Goal: Communication & Community: Answer question/provide support

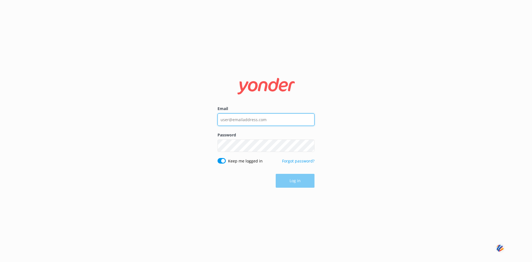
type input "[PERSON_NAME][EMAIL_ADDRESS][DOMAIN_NAME]"
click at [295, 184] on button "Log in" at bounding box center [295, 181] width 39 height 14
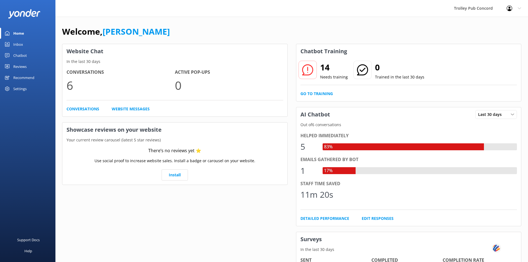
click at [72, 84] on p "6" at bounding box center [121, 85] width 108 height 19
click at [80, 109] on link "Conversations" at bounding box center [83, 109] width 33 height 6
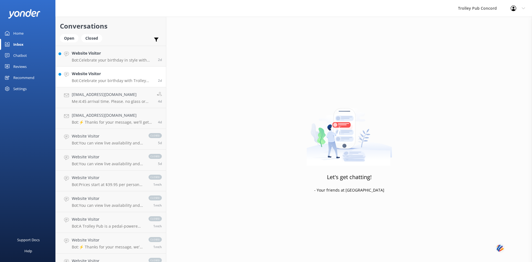
click at [113, 77] on div "Website Visitor Bot: Celebrate your birthday with Trolley Pub by pedaling throu…" at bounding box center [113, 77] width 82 height 12
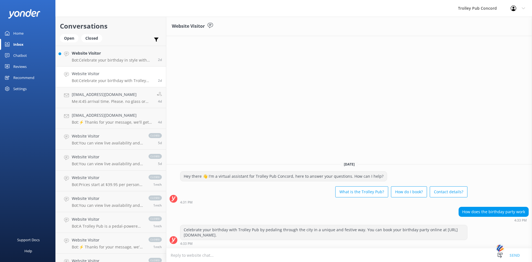
click at [251, 255] on textarea at bounding box center [349, 255] width 366 height 14
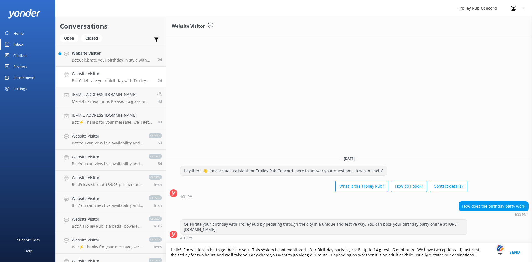
click at [443, 256] on textarea "Hello! Sorry it took a bit to get back to you. This system is not monitored. Ou…" at bounding box center [349, 252] width 366 height 19
click at [461, 253] on textarea "Hello! Sorry it took a bit to get back to you. This system is not monitored. Ou…" at bounding box center [349, 252] width 366 height 19
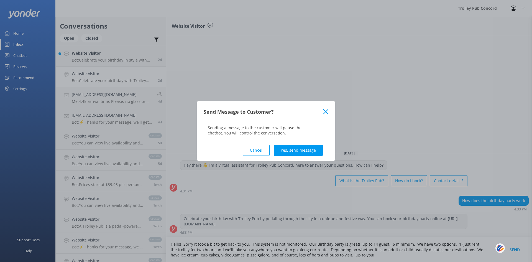
click at [327, 113] on use at bounding box center [325, 111] width 5 height 5
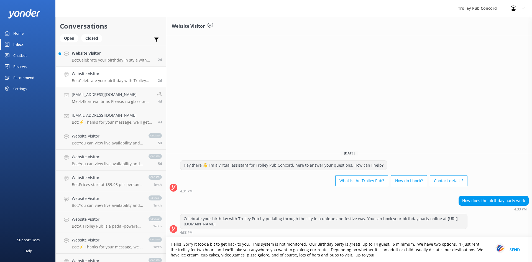
click at [378, 255] on textarea "Hello! Sorry it took a bit to get back to you. This system is not monitored. Ou…" at bounding box center [349, 249] width 366 height 25
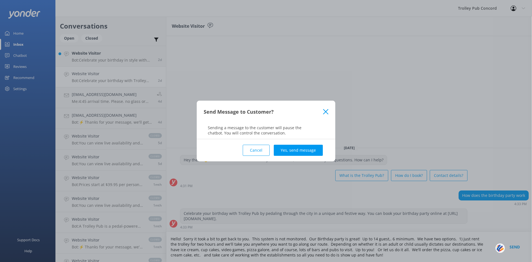
click at [325, 113] on icon at bounding box center [325, 112] width 5 height 6
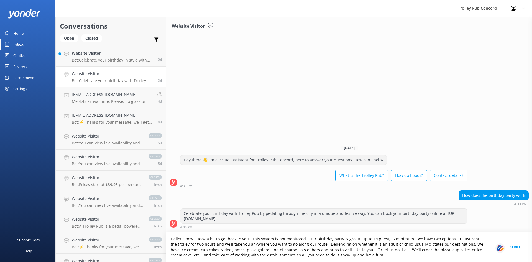
click at [356, 254] on textarea "Hello! Sorry it took a bit to get back to you. This system is not monitored. Ou…" at bounding box center [349, 247] width 366 height 30
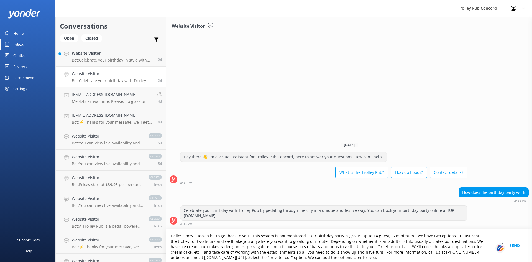
scroll to position [1, 0]
drag, startPoint x: 346, startPoint y: 259, endPoint x: 169, endPoint y: 236, distance: 178.0
click at [169, 236] on textarea "Hello! Sorry it took a bit to get back to you. This system is not monitored. Ou…" at bounding box center [349, 245] width 366 height 33
click at [364, 259] on textarea "Hello! Sorry it took a bit to get back to you. This system is not monitored. Ou…" at bounding box center [349, 245] width 366 height 33
click at [321, 241] on textarea "Hello! Sorry it took a bit to get back to you. This system is not monitored. Ou…" at bounding box center [349, 245] width 366 height 33
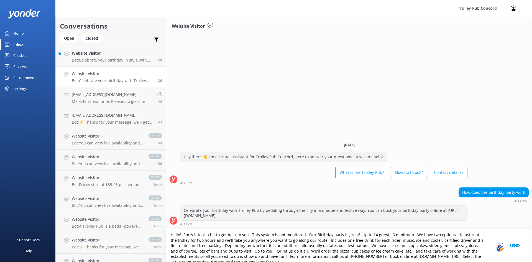
click at [280, 250] on textarea "Hello! Sorry it took a bit to get back to you. This system is not monitored. Ou…" at bounding box center [349, 245] width 366 height 33
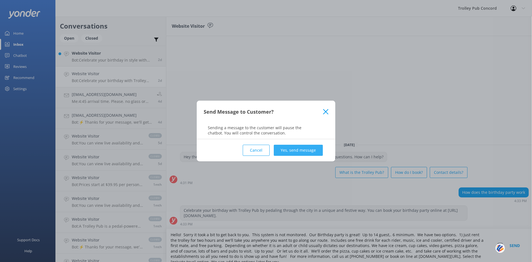
type textarea "Hello! Sorry it took a bit to get back to you. This system is not monitored. Ou…"
click at [293, 151] on button "Yes, send message" at bounding box center [298, 150] width 49 height 11
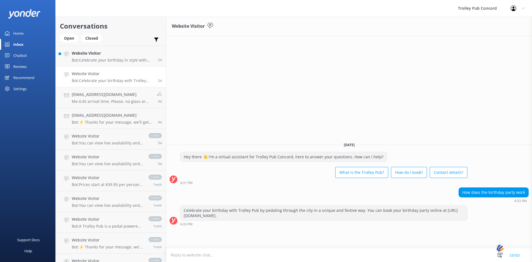
scroll to position [0, 0]
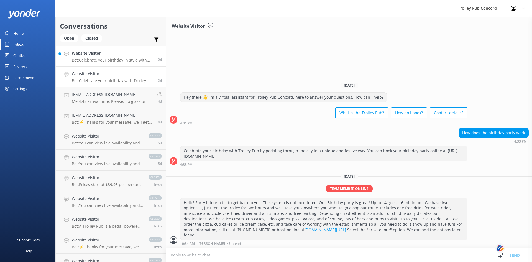
click at [102, 54] on h4 "Website Visitor" at bounding box center [113, 53] width 82 height 6
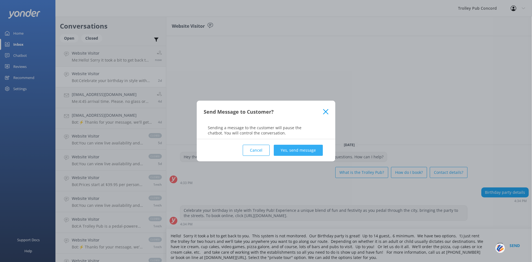
type textarea "Hello! Sorry it took a bit to get back to you. This system is not monitored. Ou…"
click at [299, 147] on button "Yes, send message" at bounding box center [298, 150] width 49 height 11
